Goal: Navigation & Orientation: Find specific page/section

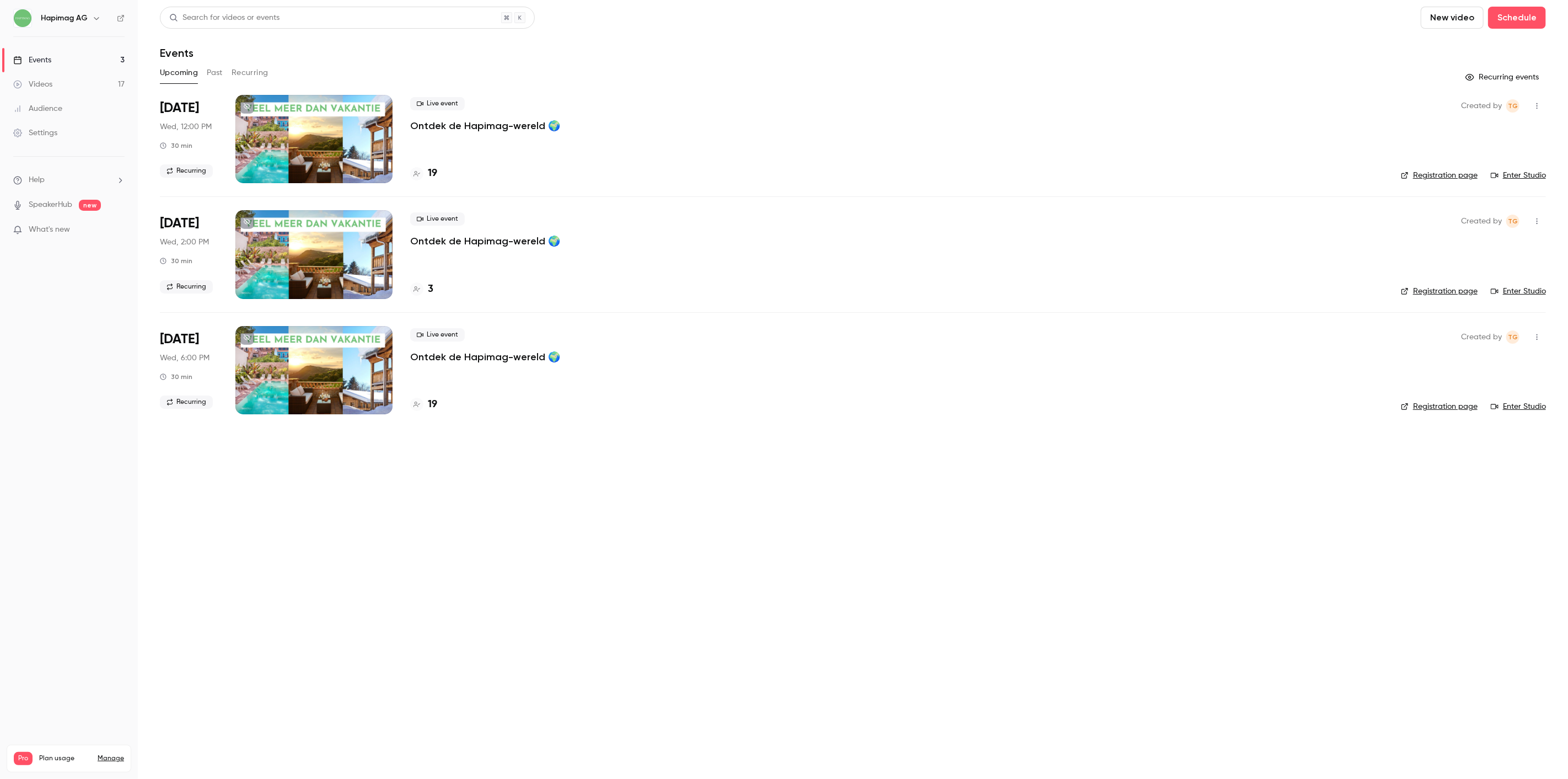
click at [484, 600] on main "Search for videos or events New video Schedule Events Upcoming Past Recurring R…" at bounding box center [853, 389] width 1430 height 779
click at [428, 172] on h4 "19" at bounding box center [432, 173] width 9 height 15
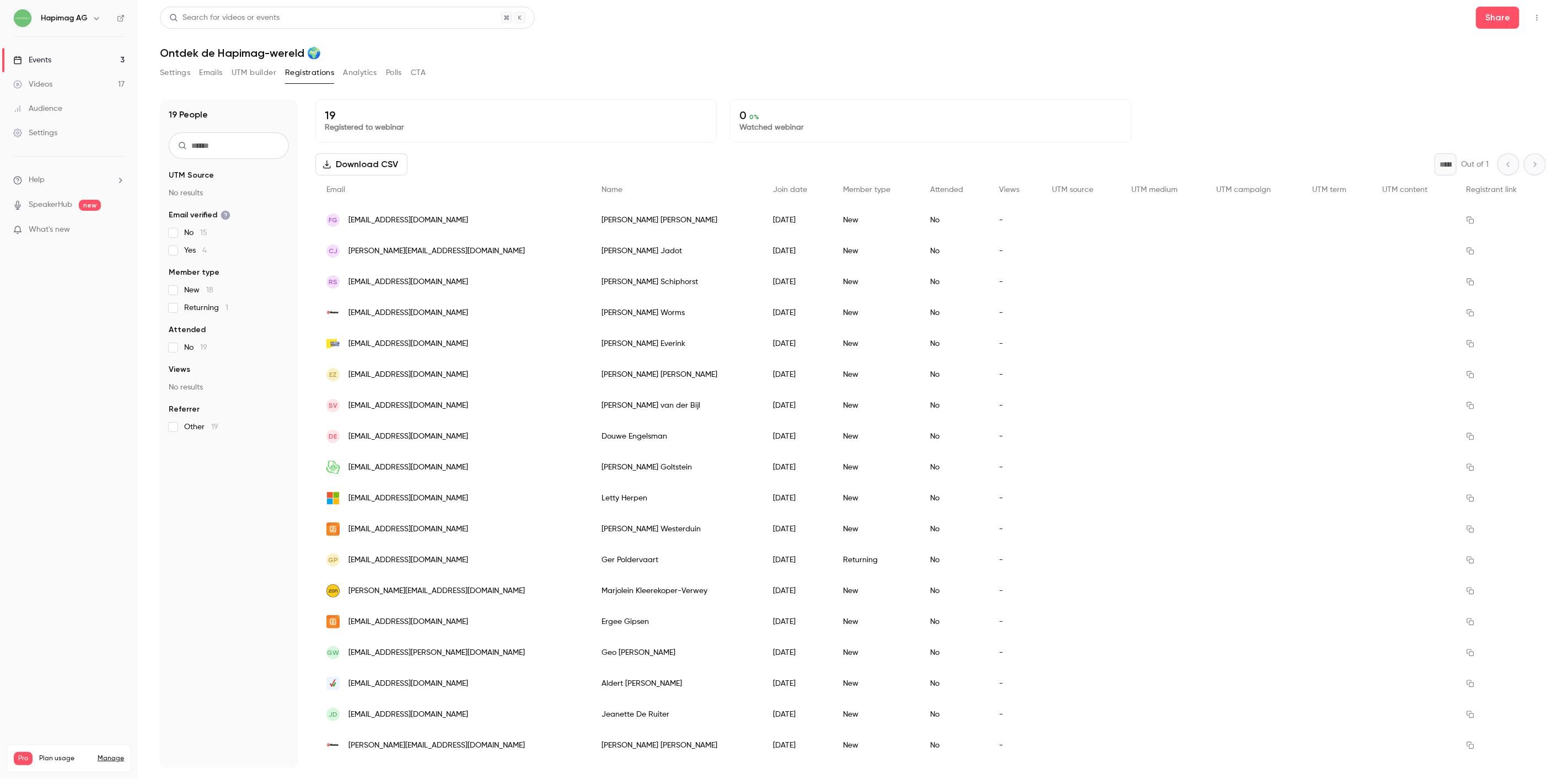
click at [38, 55] on div "Events" at bounding box center [32, 60] width 38 height 11
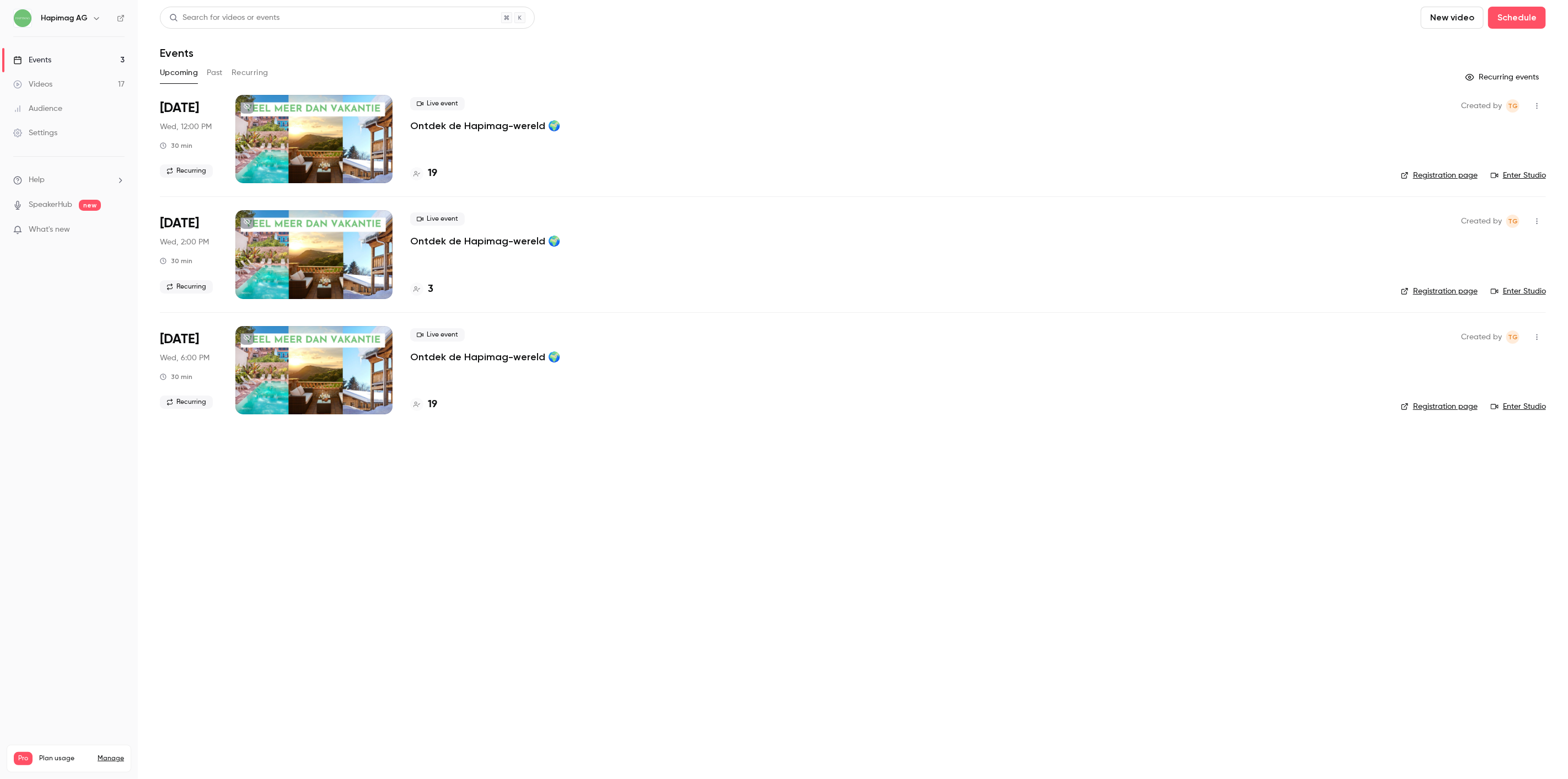
click at [482, 245] on p "Ontdek de Hapimag-wereld 🌍" at bounding box center [485, 241] width 150 height 13
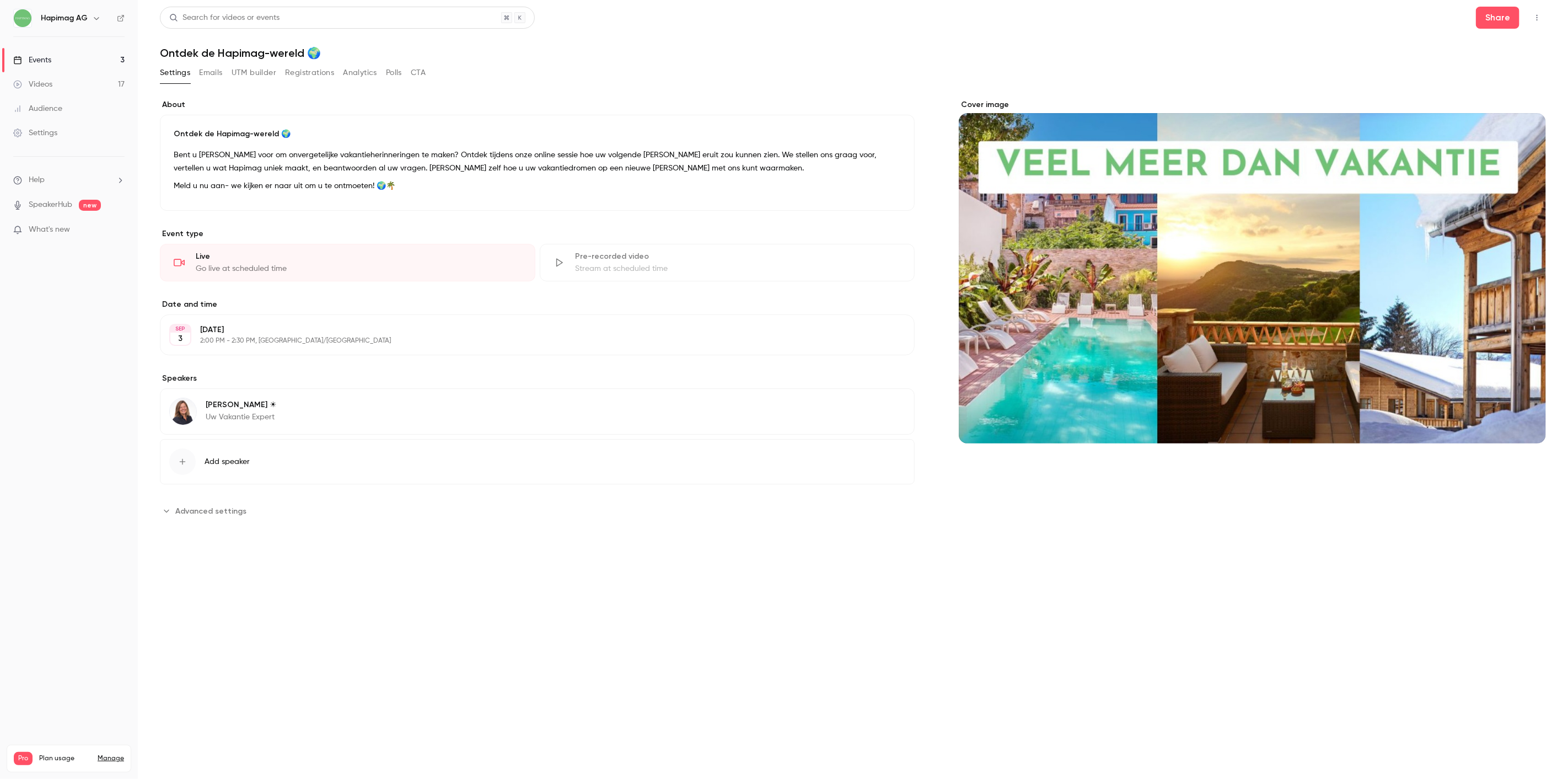
click at [310, 78] on button "Registrations" at bounding box center [310, 73] width 49 height 18
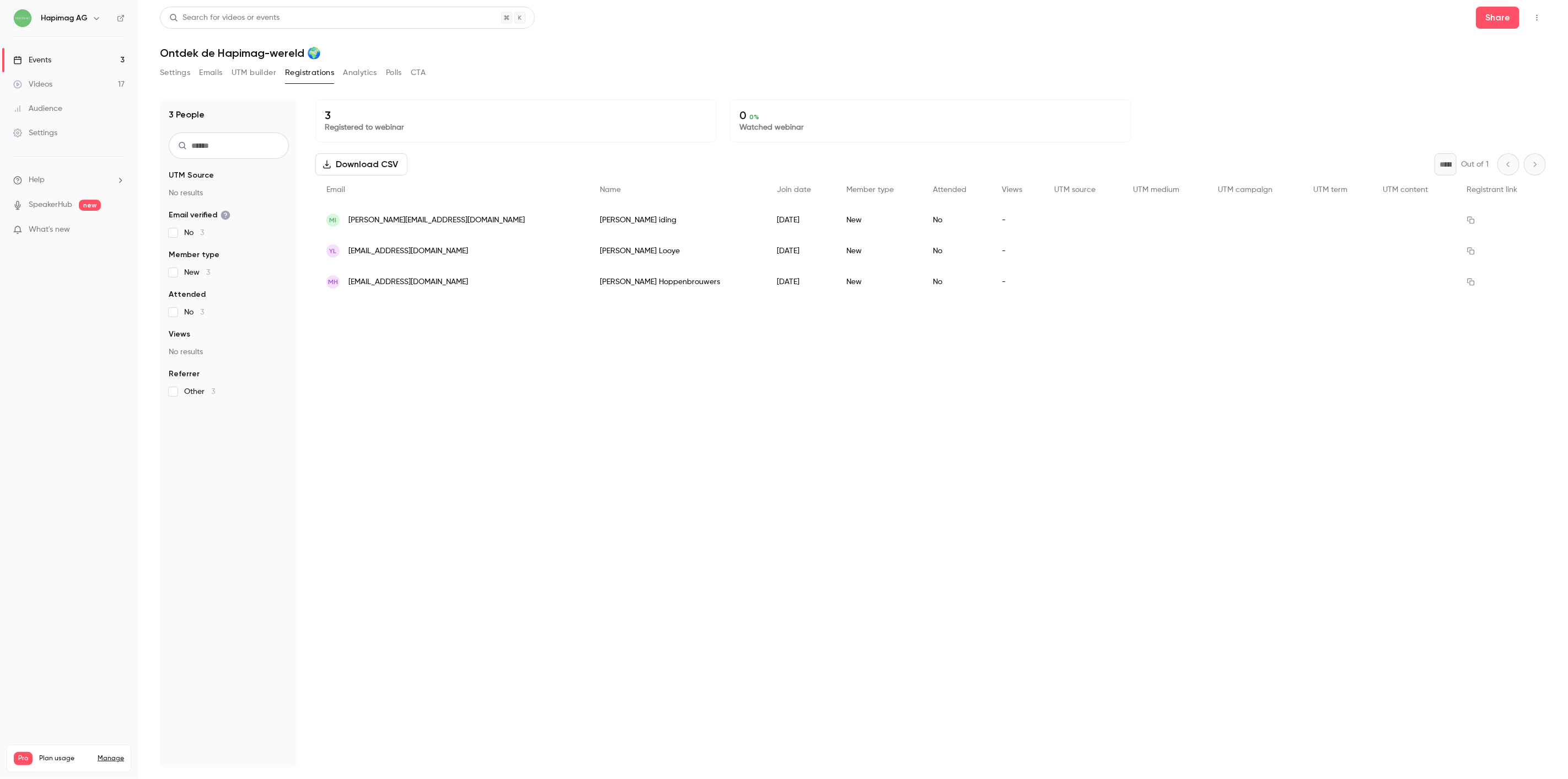
click at [56, 57] on link "Events 3" at bounding box center [69, 60] width 138 height 24
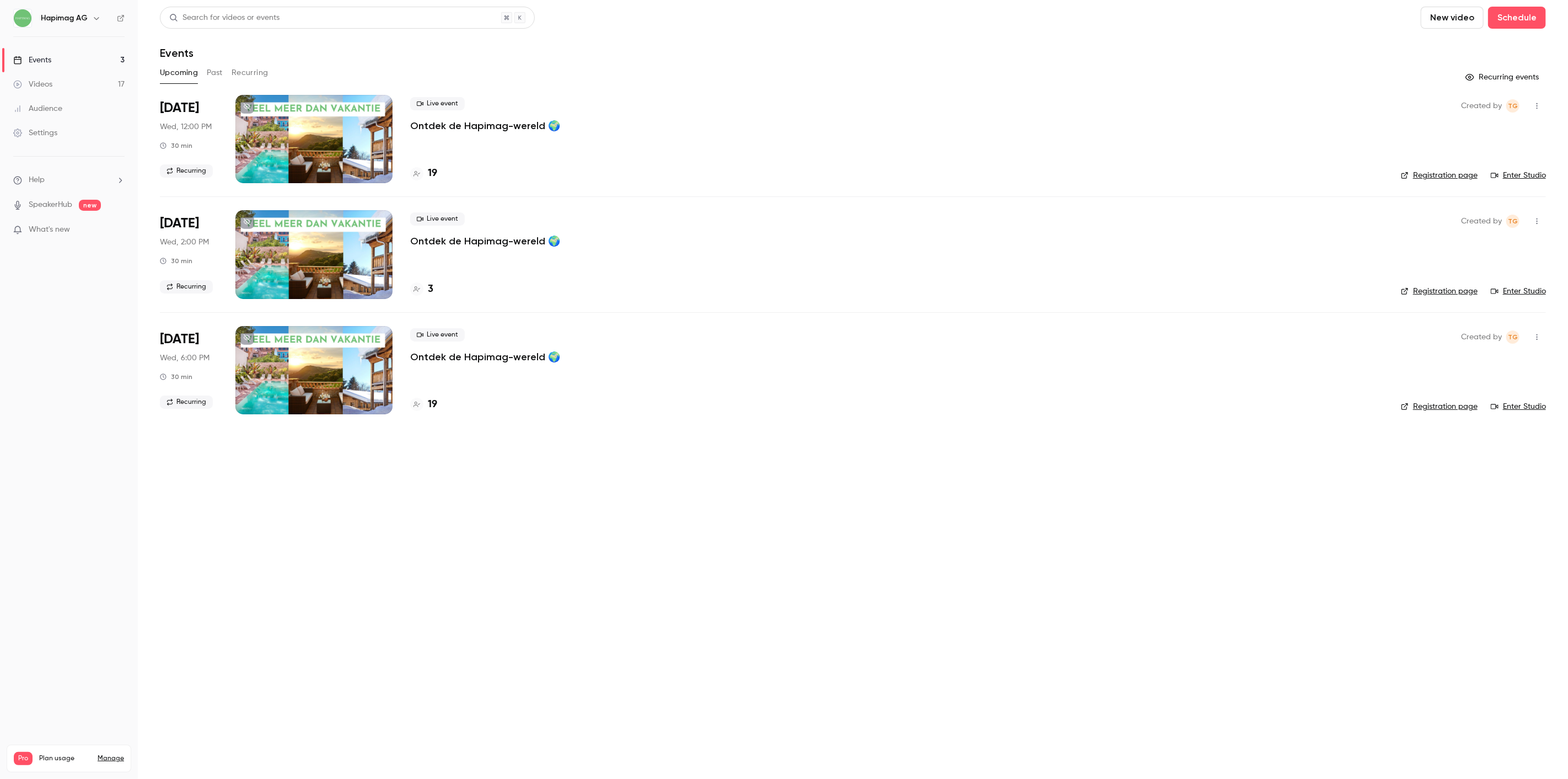
click at [494, 358] on p "Ontdek de Hapimag-wereld 🌍" at bounding box center [485, 357] width 150 height 13
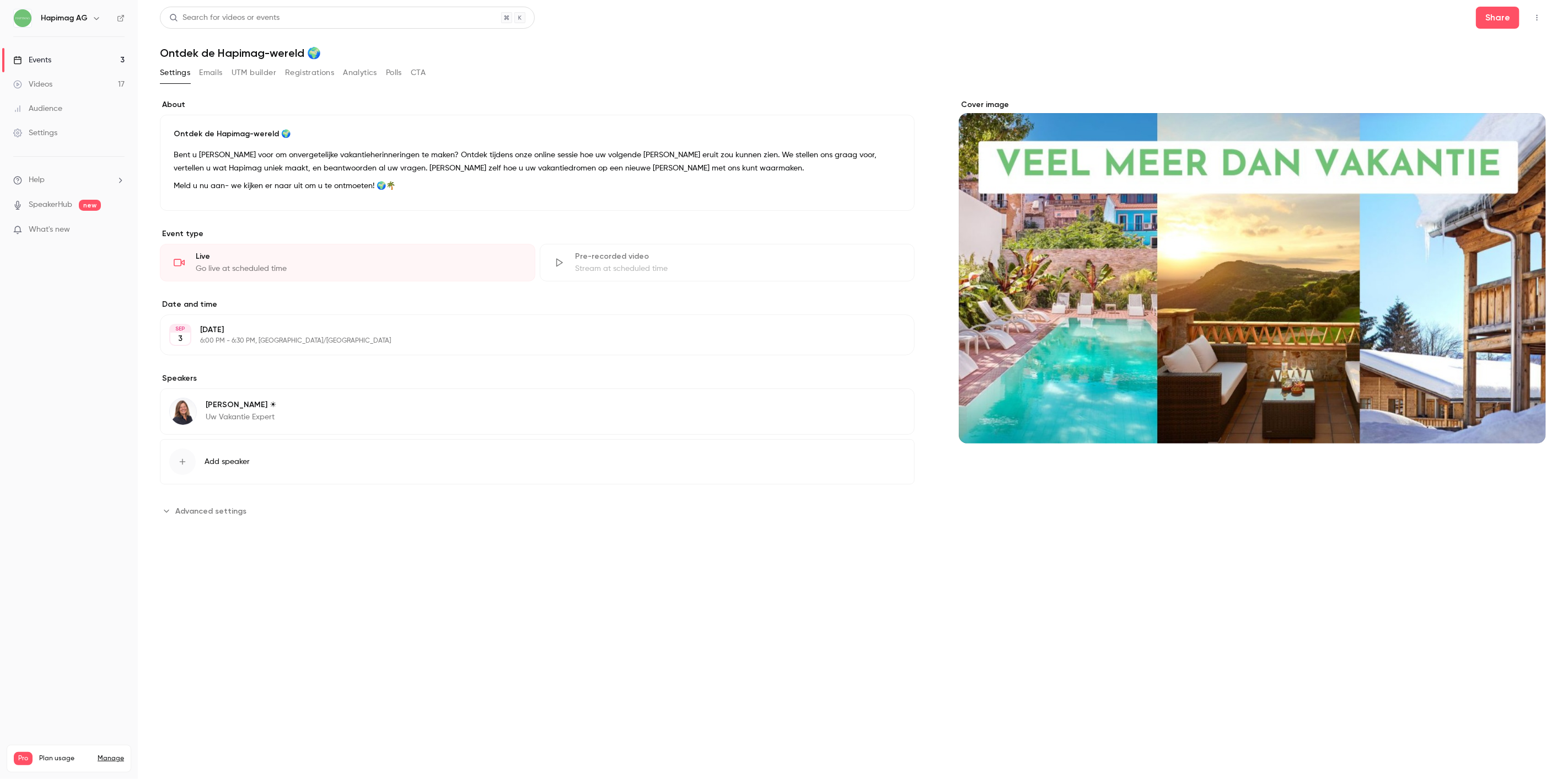
click at [300, 70] on button "Registrations" at bounding box center [310, 73] width 49 height 18
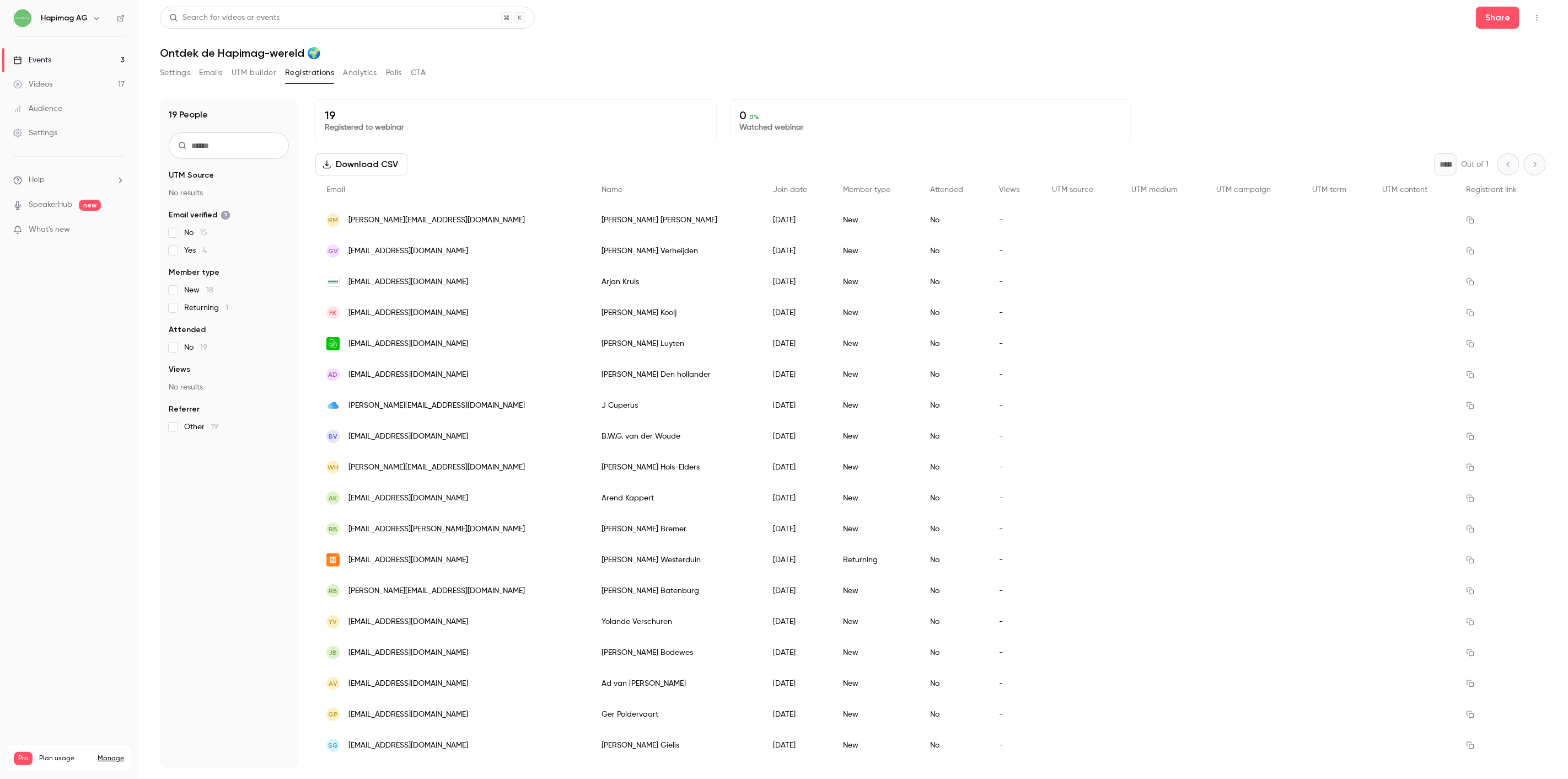
scroll to position [23, 0]
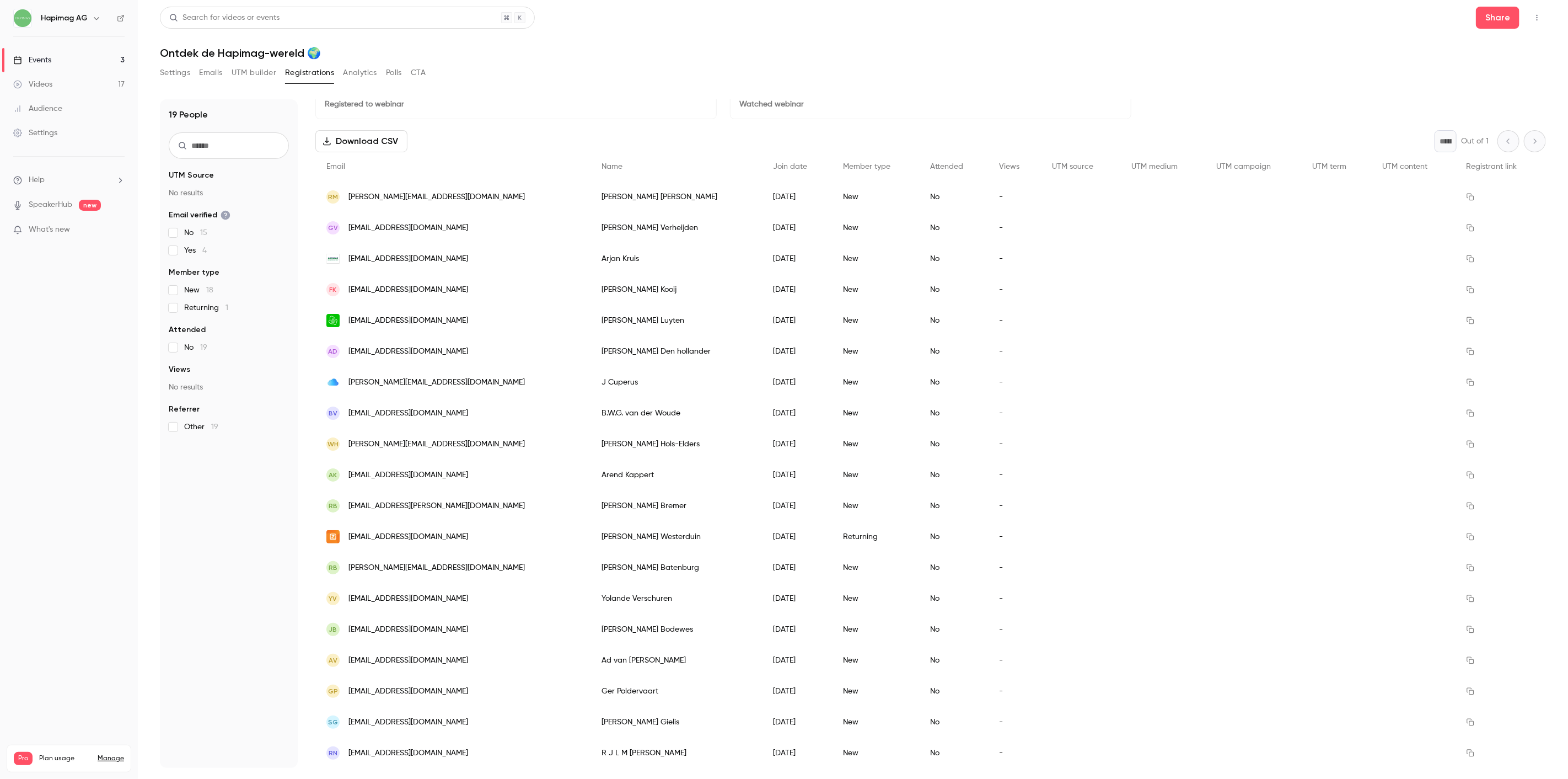
click at [34, 52] on link "Events 3" at bounding box center [69, 60] width 138 height 24
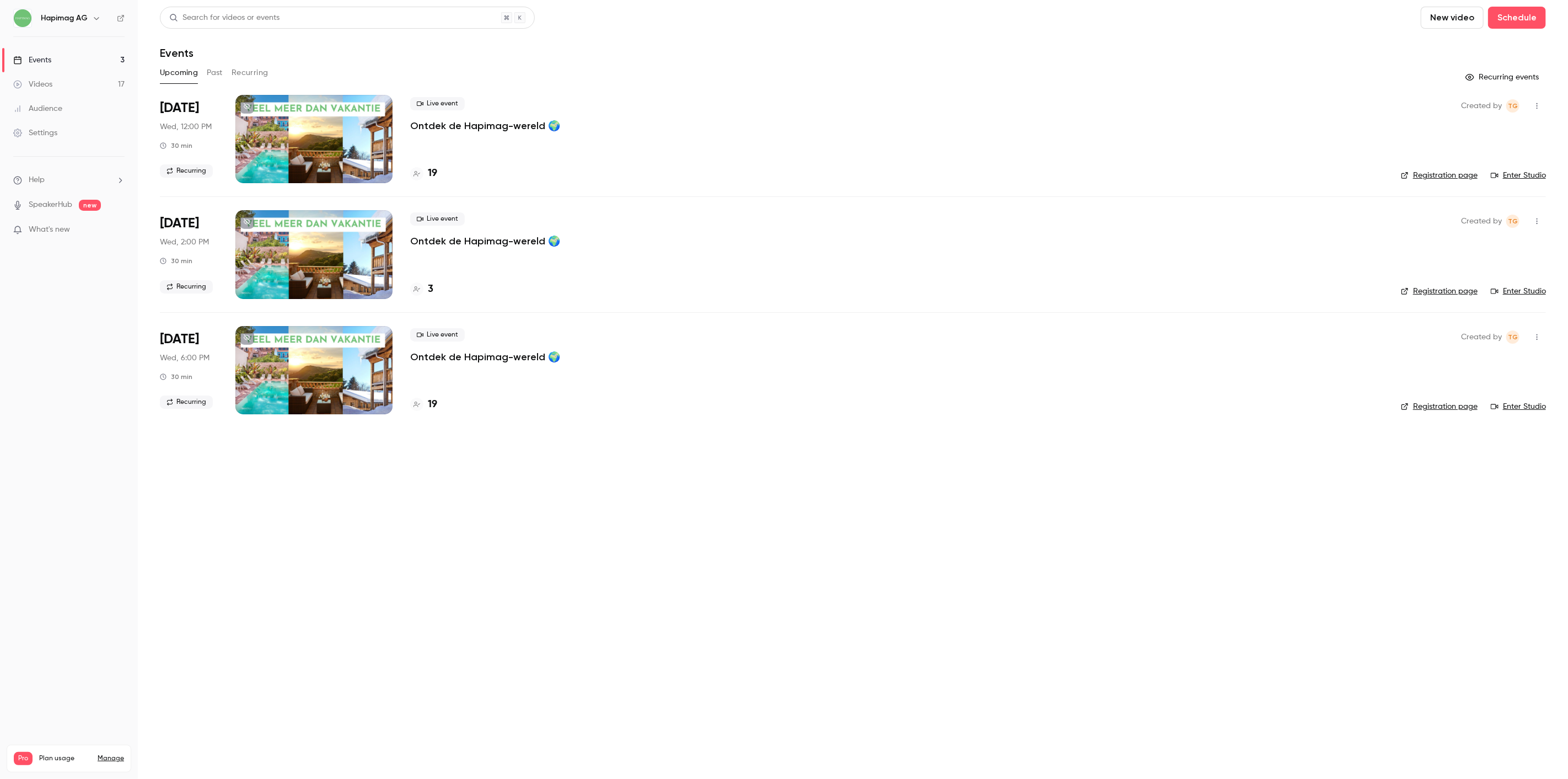
click at [399, 508] on main "Search for videos or events New video Schedule Events Upcoming Past Recurring R…" at bounding box center [853, 389] width 1430 height 779
click at [34, 778] on div "Pro Plan usage Manage Videos 17 / 90 Monthly registrants 41 / 100" at bounding box center [69, 759] width 138 height 41
drag, startPoint x: 565, startPoint y: 604, endPoint x: 539, endPoint y: 604, distance: 26.0
click at [559, 611] on main "Search for videos or events New video Schedule Events Upcoming Past Recurring R…" at bounding box center [853, 389] width 1430 height 779
drag, startPoint x: 436, startPoint y: 606, endPoint x: 447, endPoint y: 600, distance: 12.5
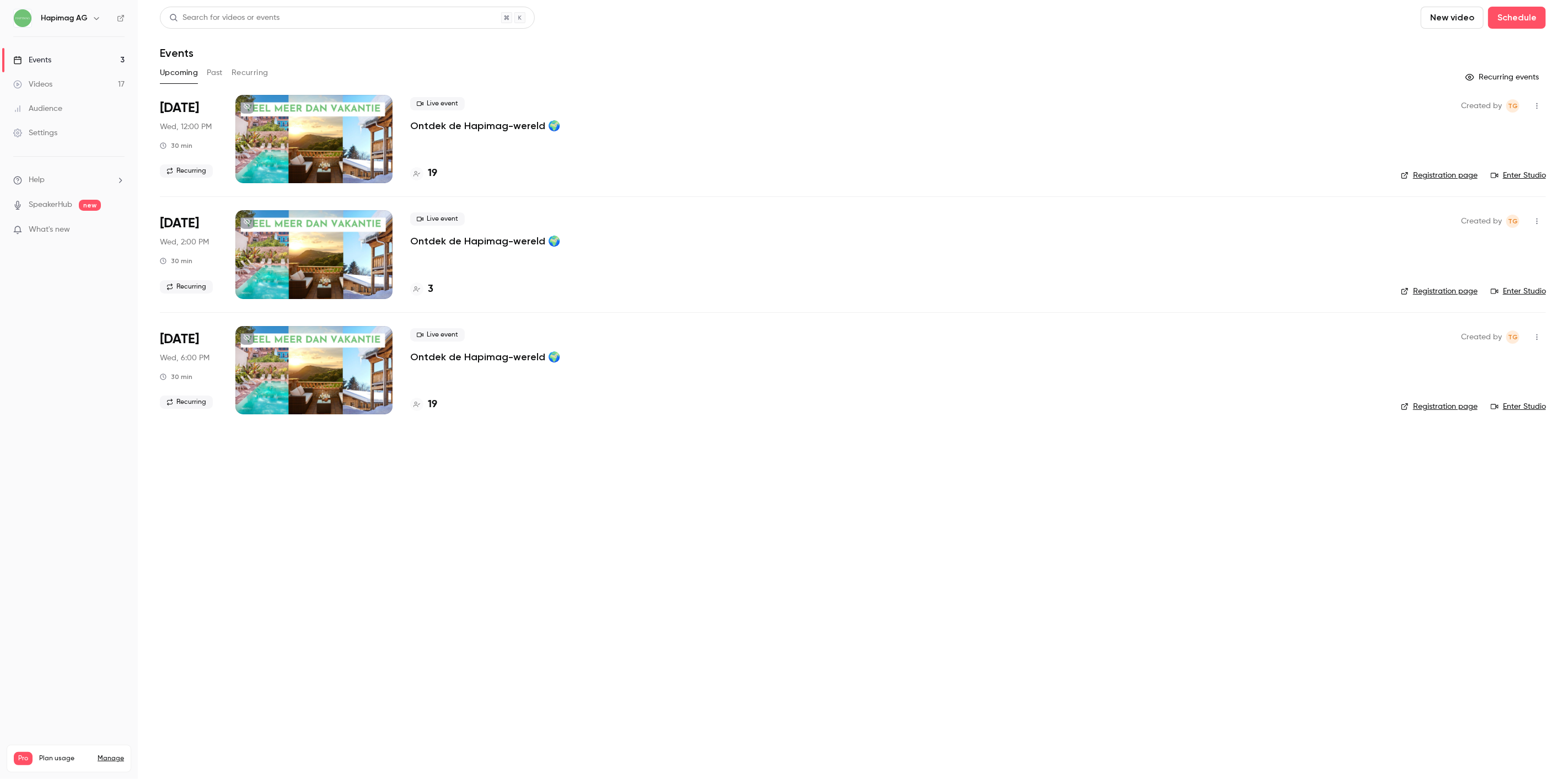
click at [436, 607] on main "Search for videos or events New video Schedule Events Upcoming Past Recurring R…" at bounding box center [853, 389] width 1430 height 779
click at [60, 133] on link "Settings" at bounding box center [69, 133] width 138 height 24
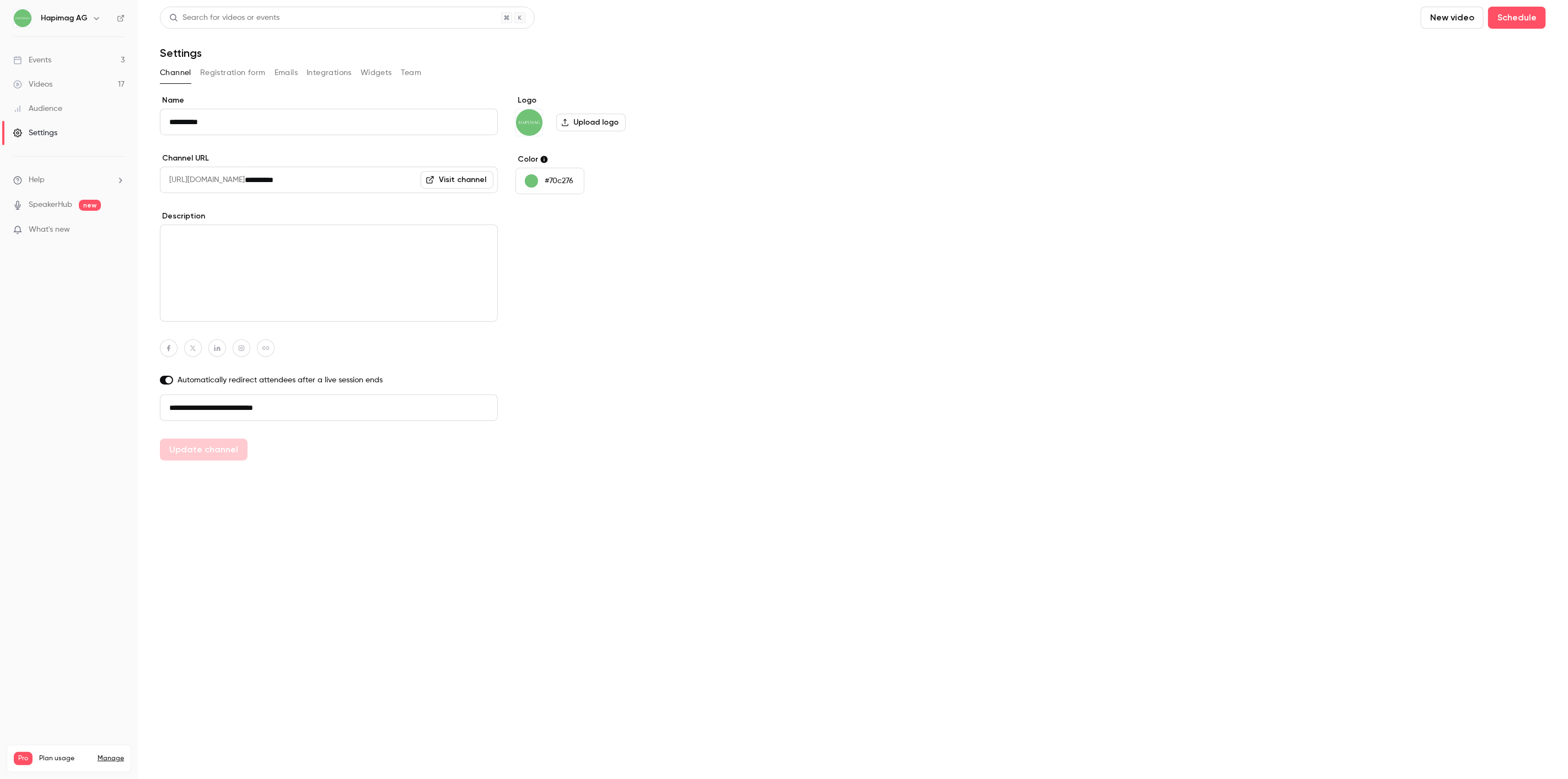
click at [64, 107] on link "Audience" at bounding box center [69, 108] width 138 height 24
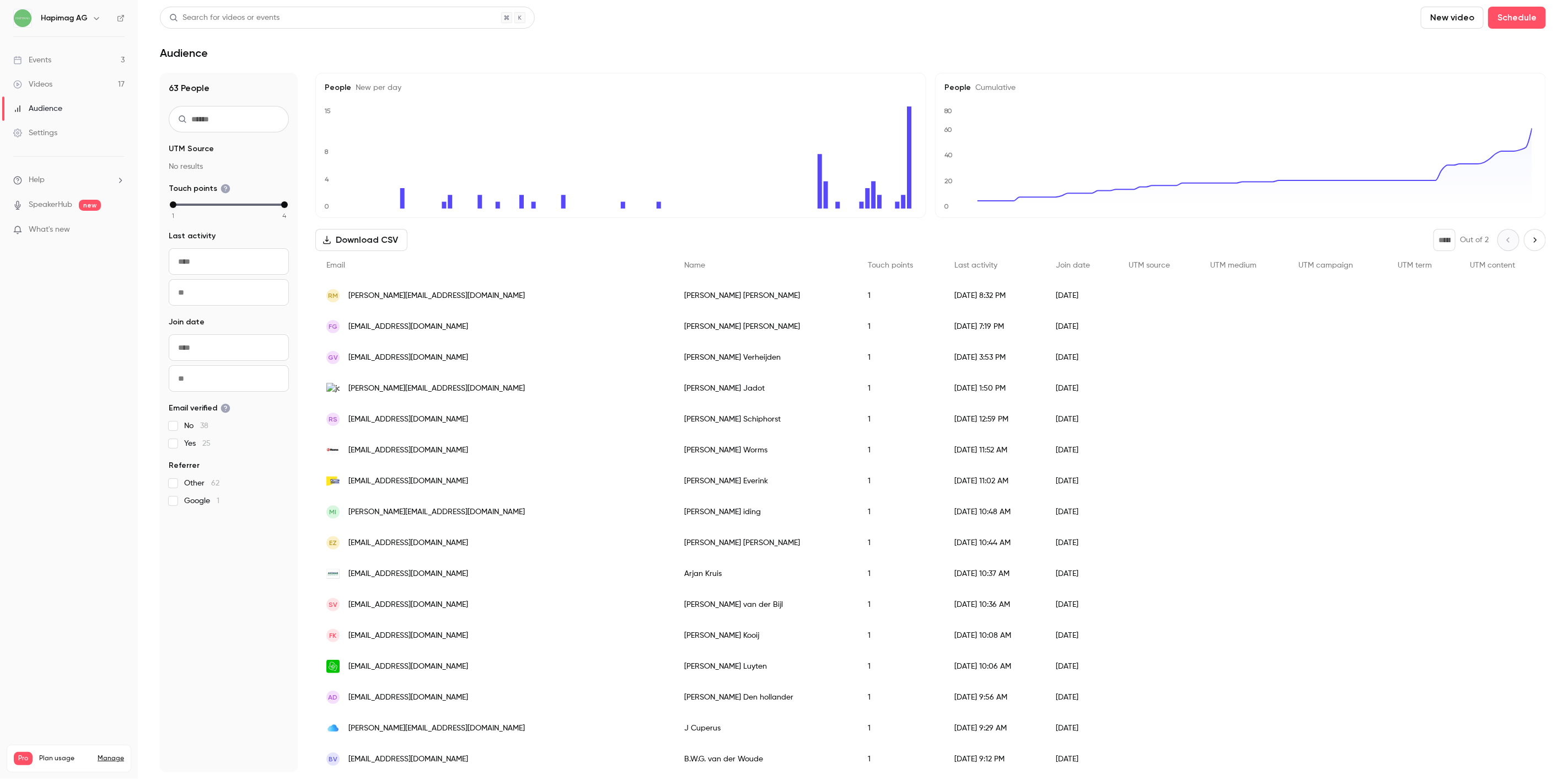
click at [60, 123] on link "Settings" at bounding box center [69, 133] width 138 height 24
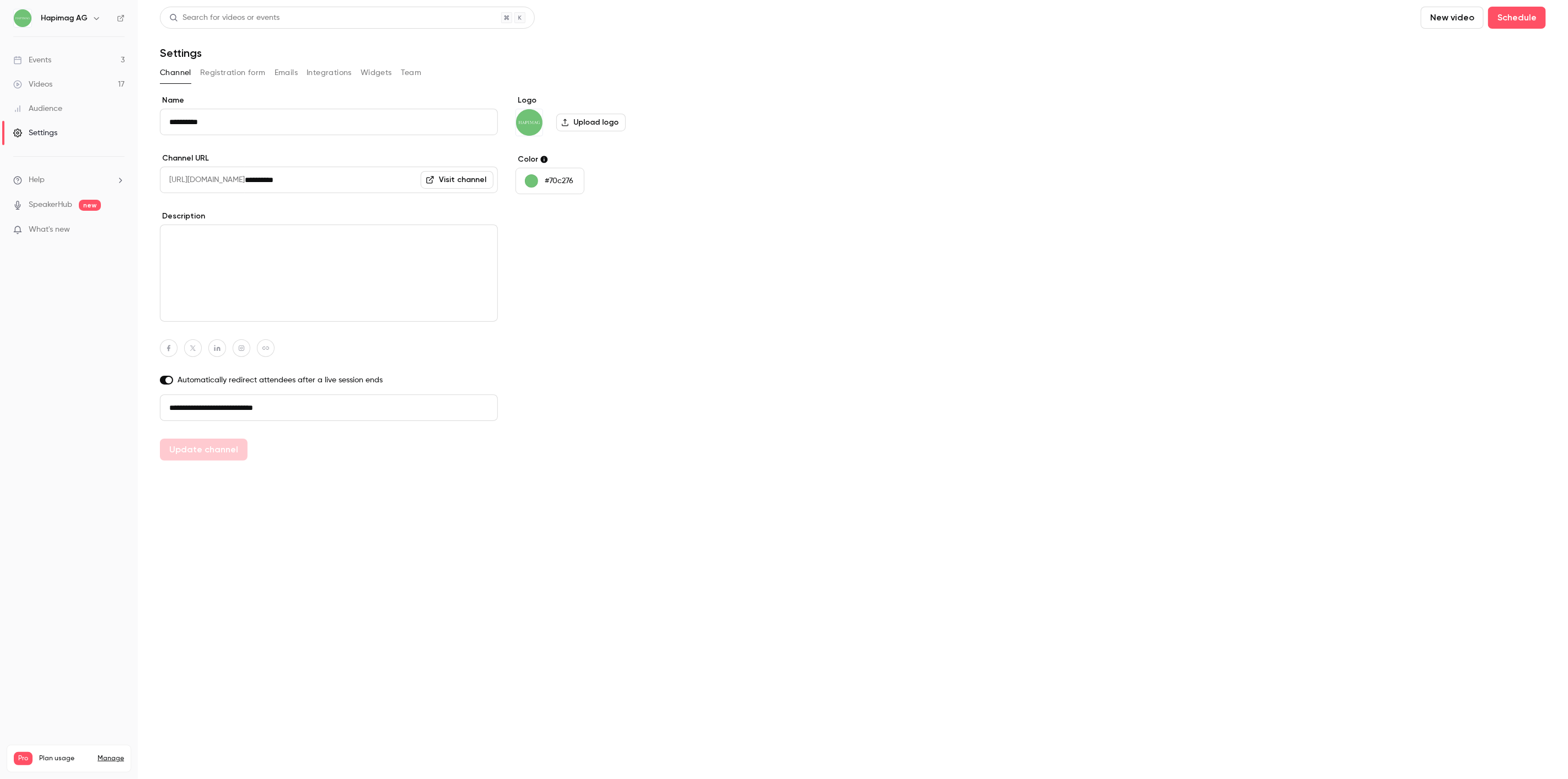
click at [46, 233] on span "What's new" at bounding box center [49, 229] width 41 height 12
click at [49, 177] on div at bounding box center [784, 389] width 1568 height 779
click at [47, 176] on li "Help" at bounding box center [68, 180] width 112 height 12
click at [178, 196] on span "Help center" at bounding box center [173, 201] width 42 height 12
click at [41, 64] on div "Events" at bounding box center [32, 60] width 38 height 11
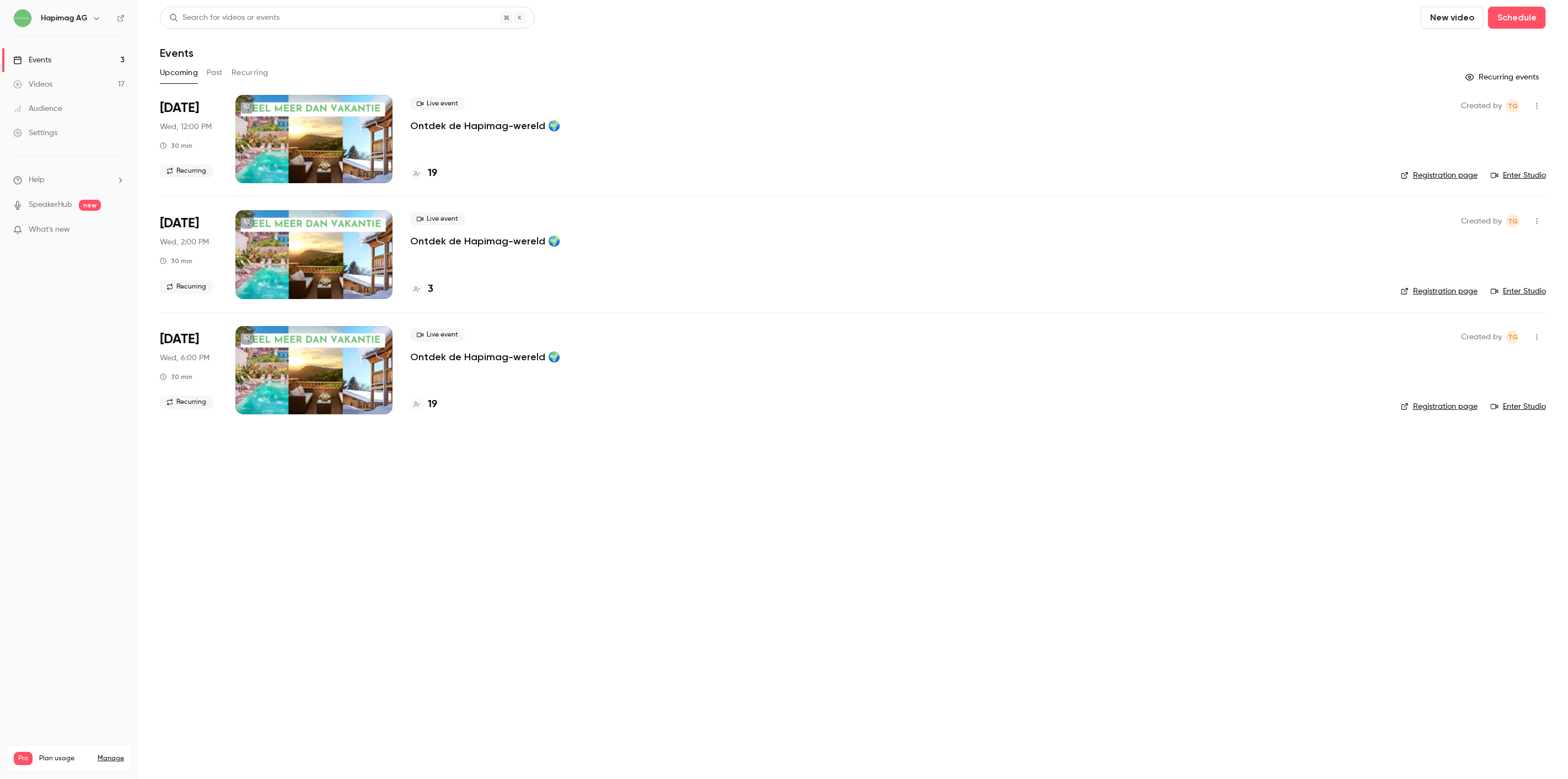
click at [451, 464] on main "Search for videos or events New video Schedule Events Upcoming Past Recurring R…" at bounding box center [853, 389] width 1430 height 779
click at [429, 503] on main "Search for videos or events New video Schedule Events Upcoming Past Recurring R…" at bounding box center [853, 389] width 1430 height 779
